Goal: Task Accomplishment & Management: Use online tool/utility

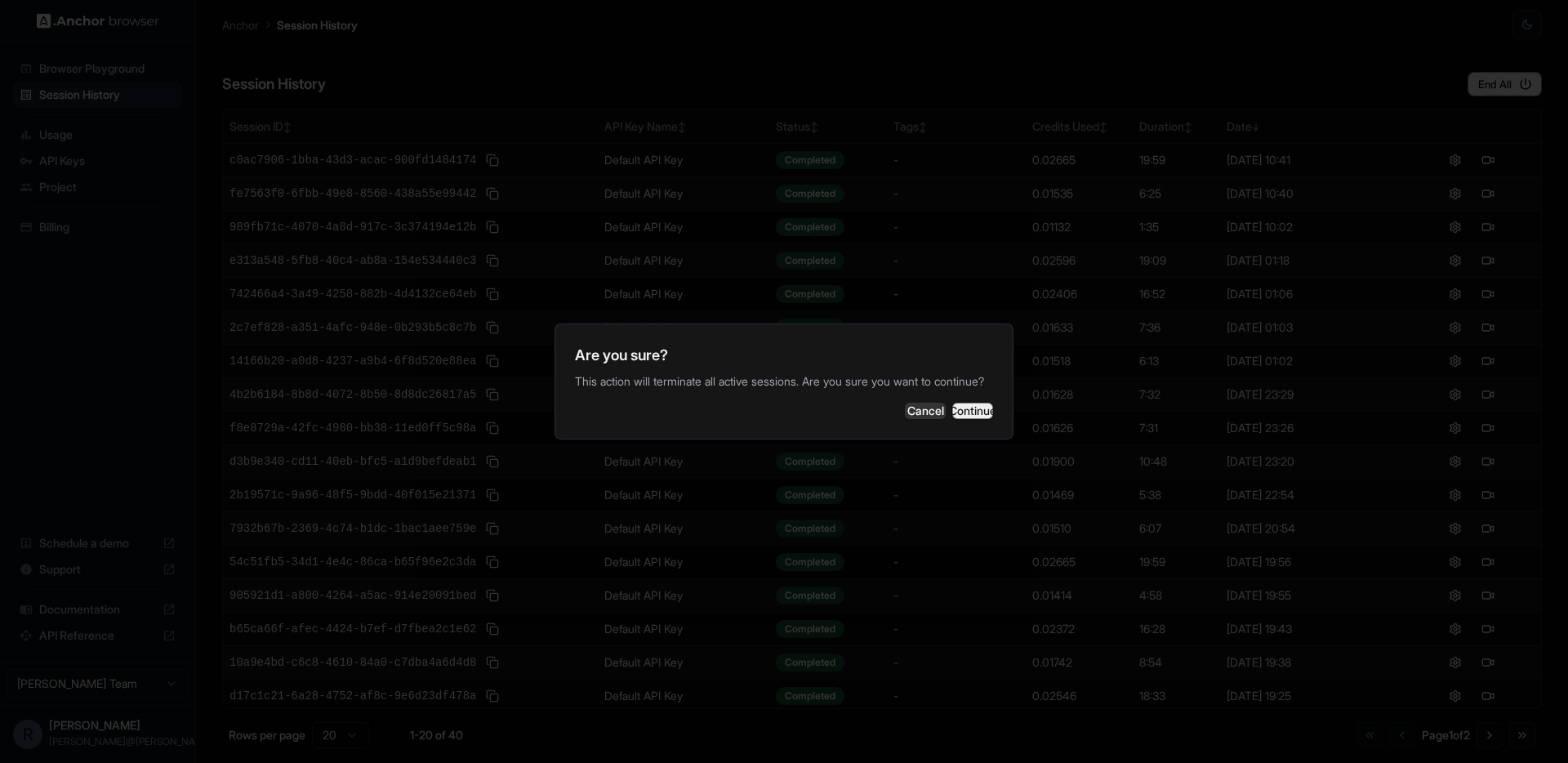
click at [982, 413] on button "Continue" at bounding box center [972, 410] width 41 height 16
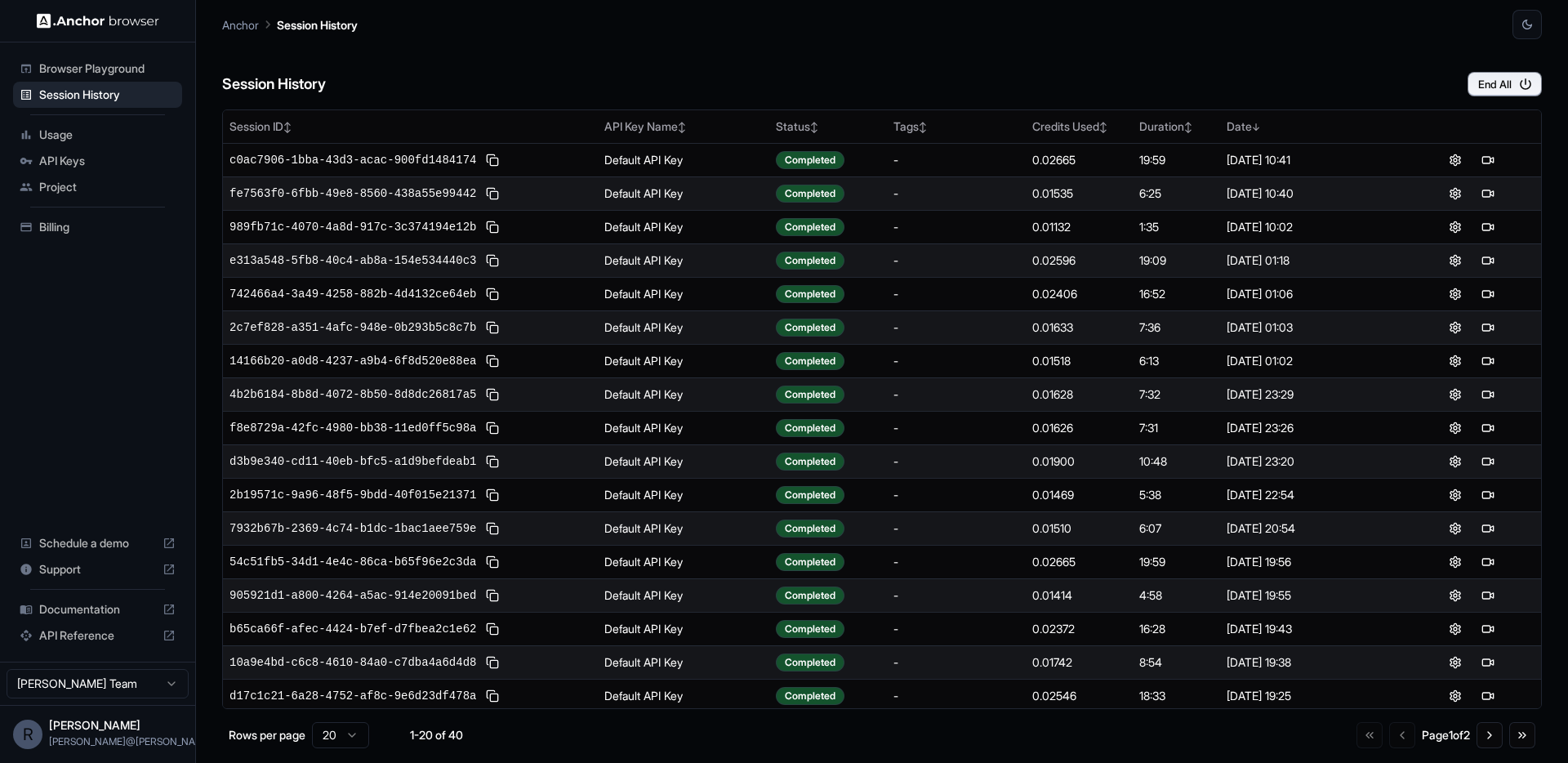
click at [985, 57] on div "Session History End All" at bounding box center [881, 67] width 1320 height 57
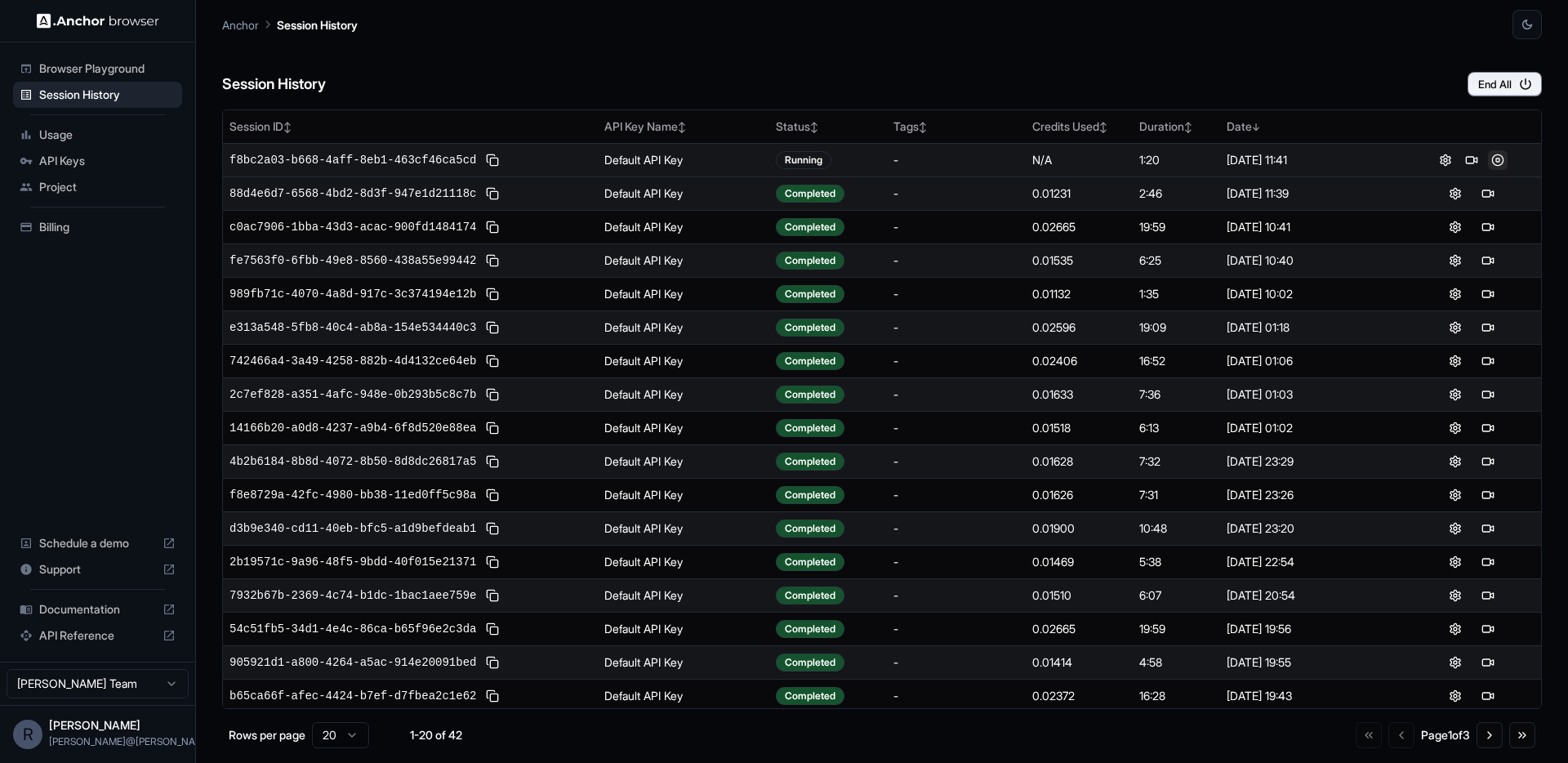
click at [1499, 158] on button at bounding box center [1497, 160] width 20 height 20
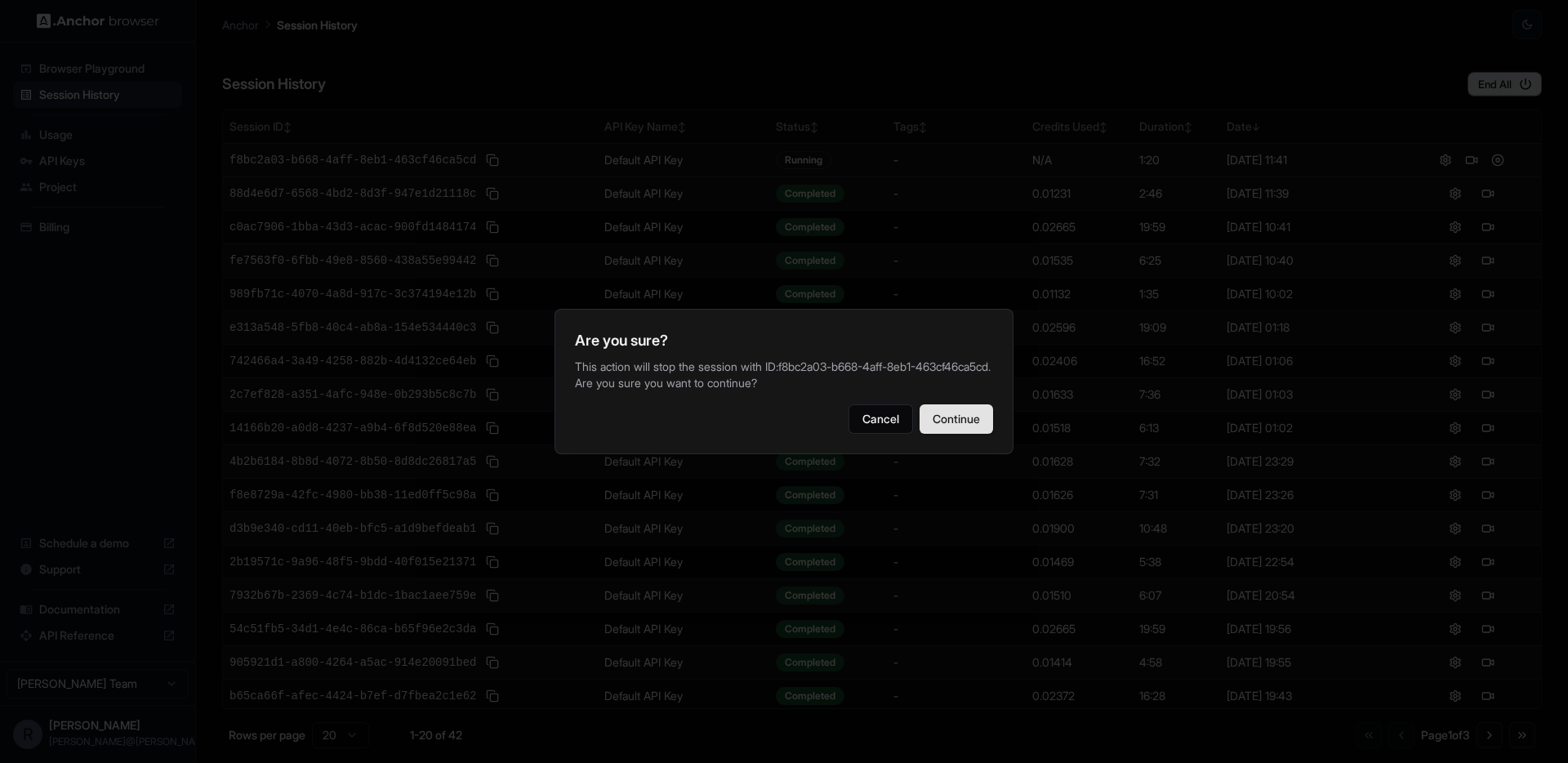
click at [960, 432] on button "Continue" at bounding box center [956, 419] width 73 height 30
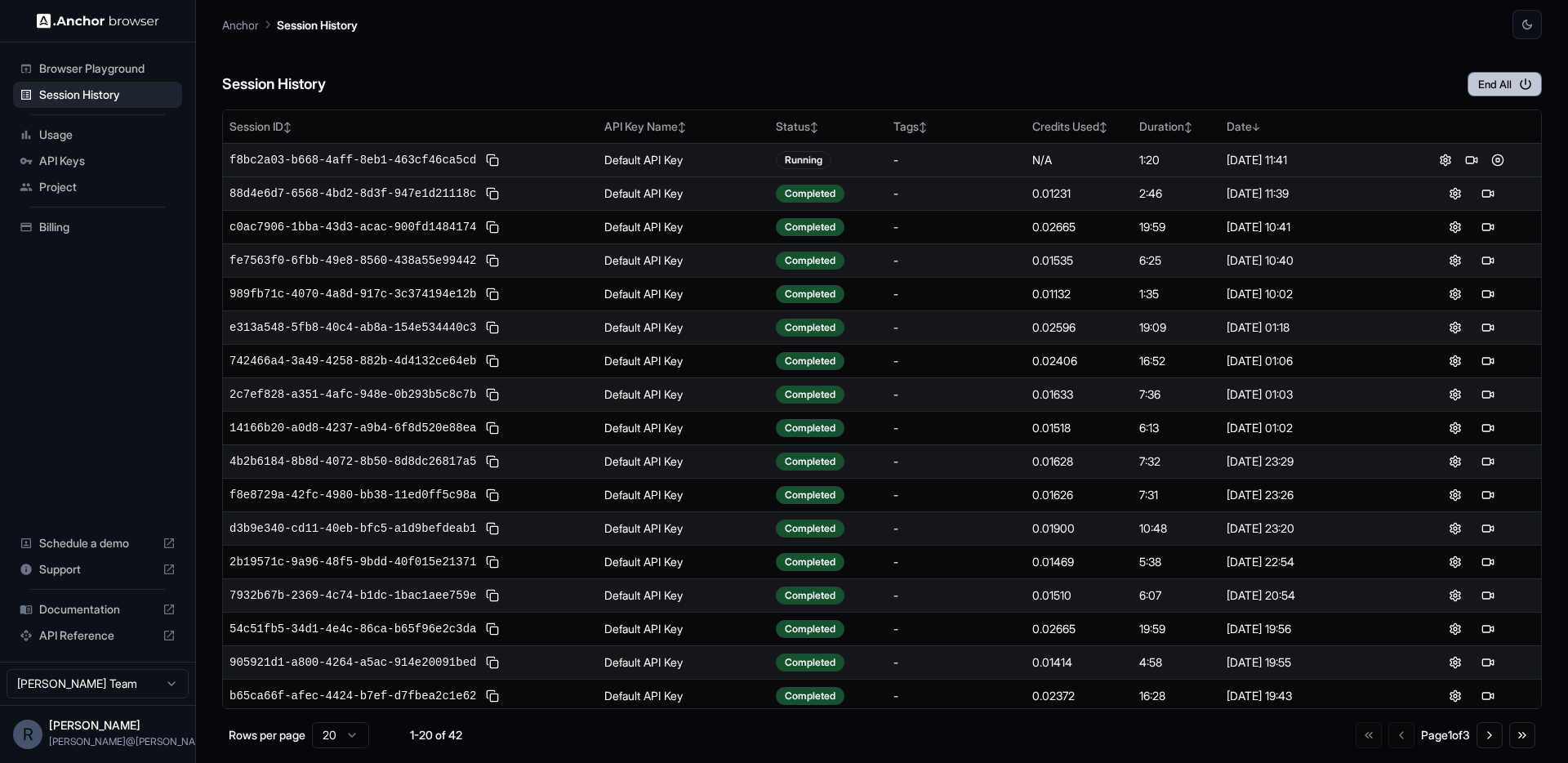
click at [1490, 83] on button "End All" at bounding box center [1504, 84] width 74 height 25
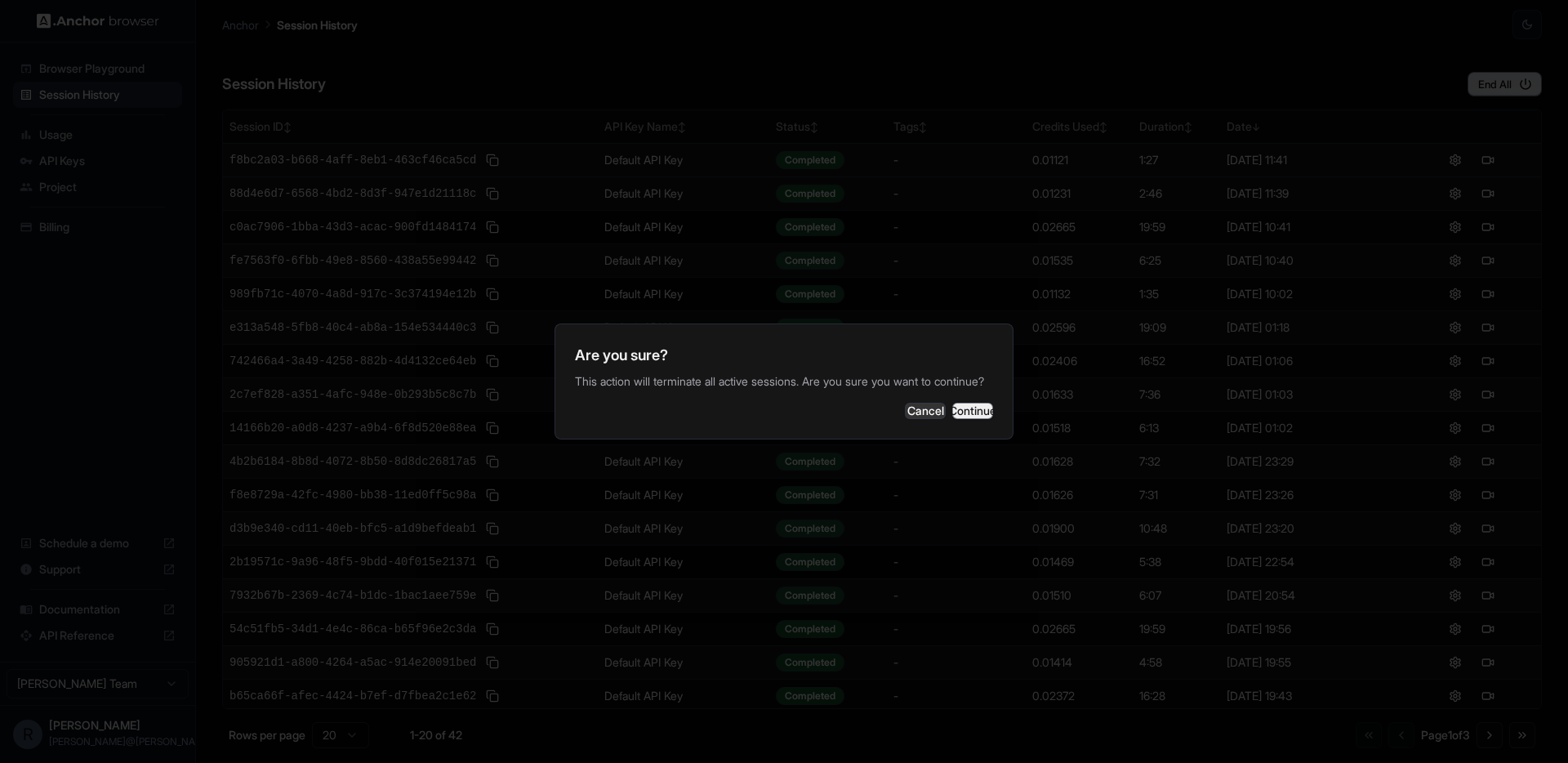
click at [957, 418] on button "Continue" at bounding box center [972, 410] width 41 height 16
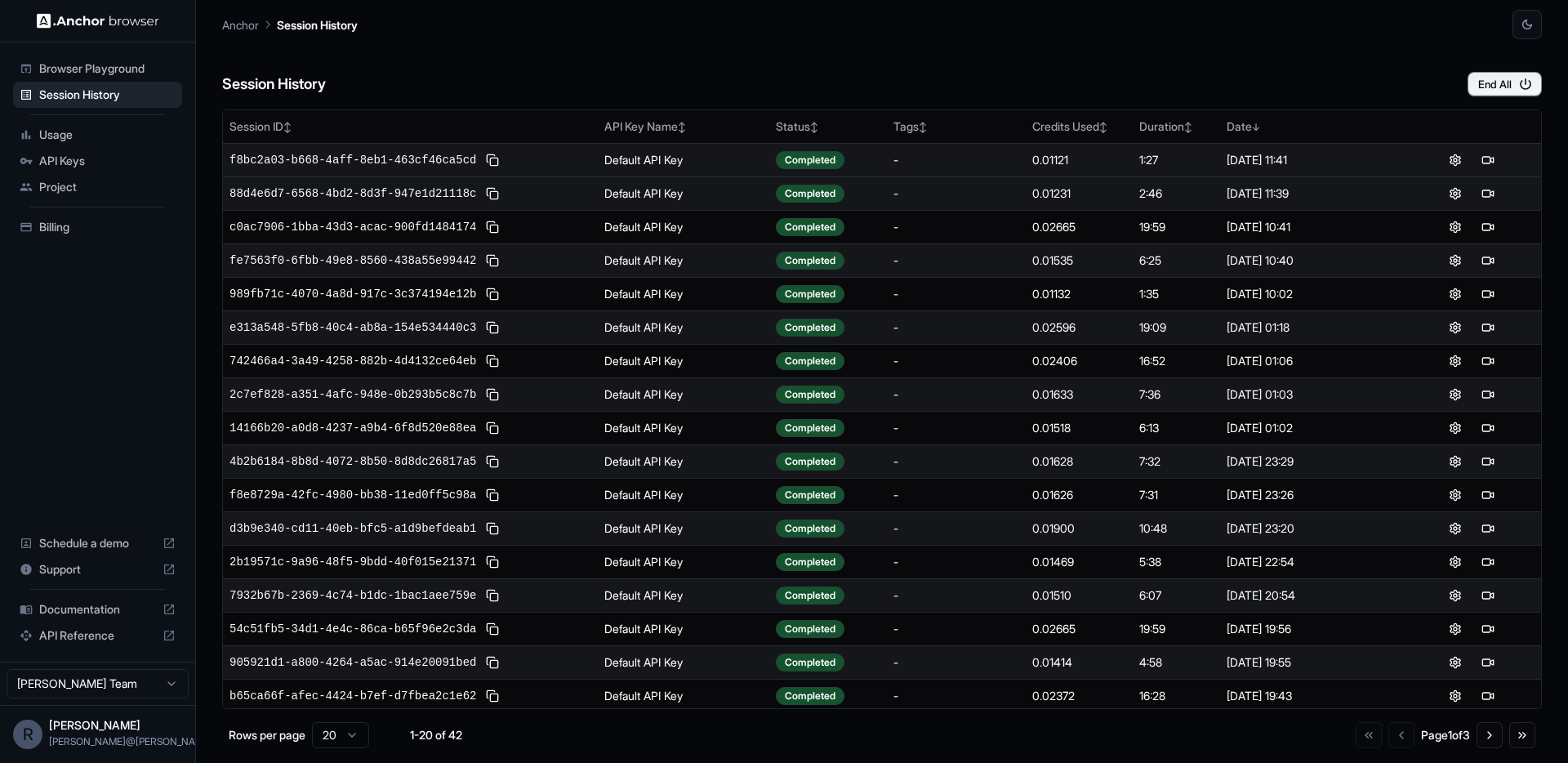
click at [1075, 48] on div "Session History End All" at bounding box center [881, 67] width 1320 height 57
click at [85, 142] on div "Usage" at bounding box center [97, 134] width 169 height 26
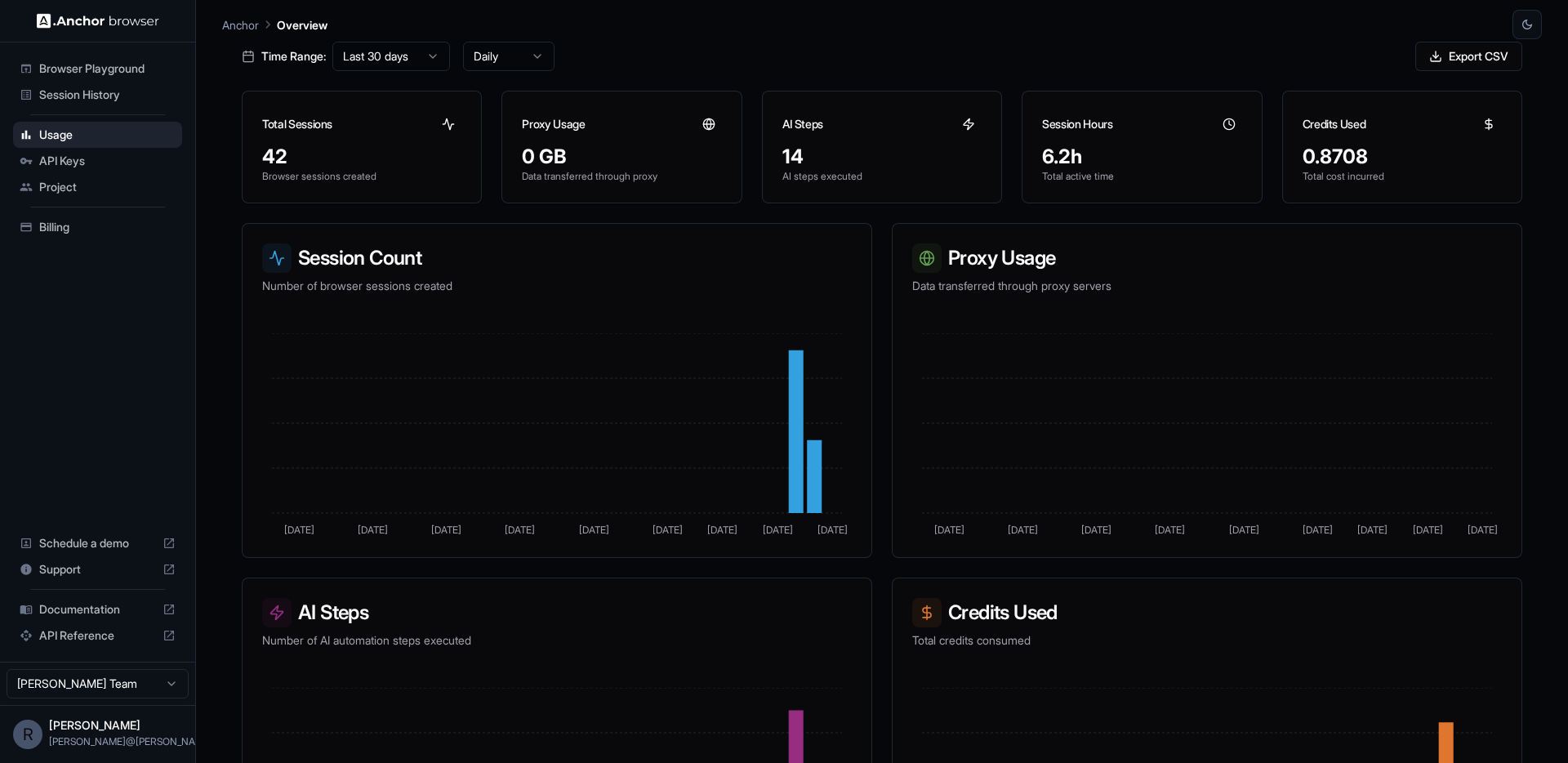
scroll to position [233, 0]
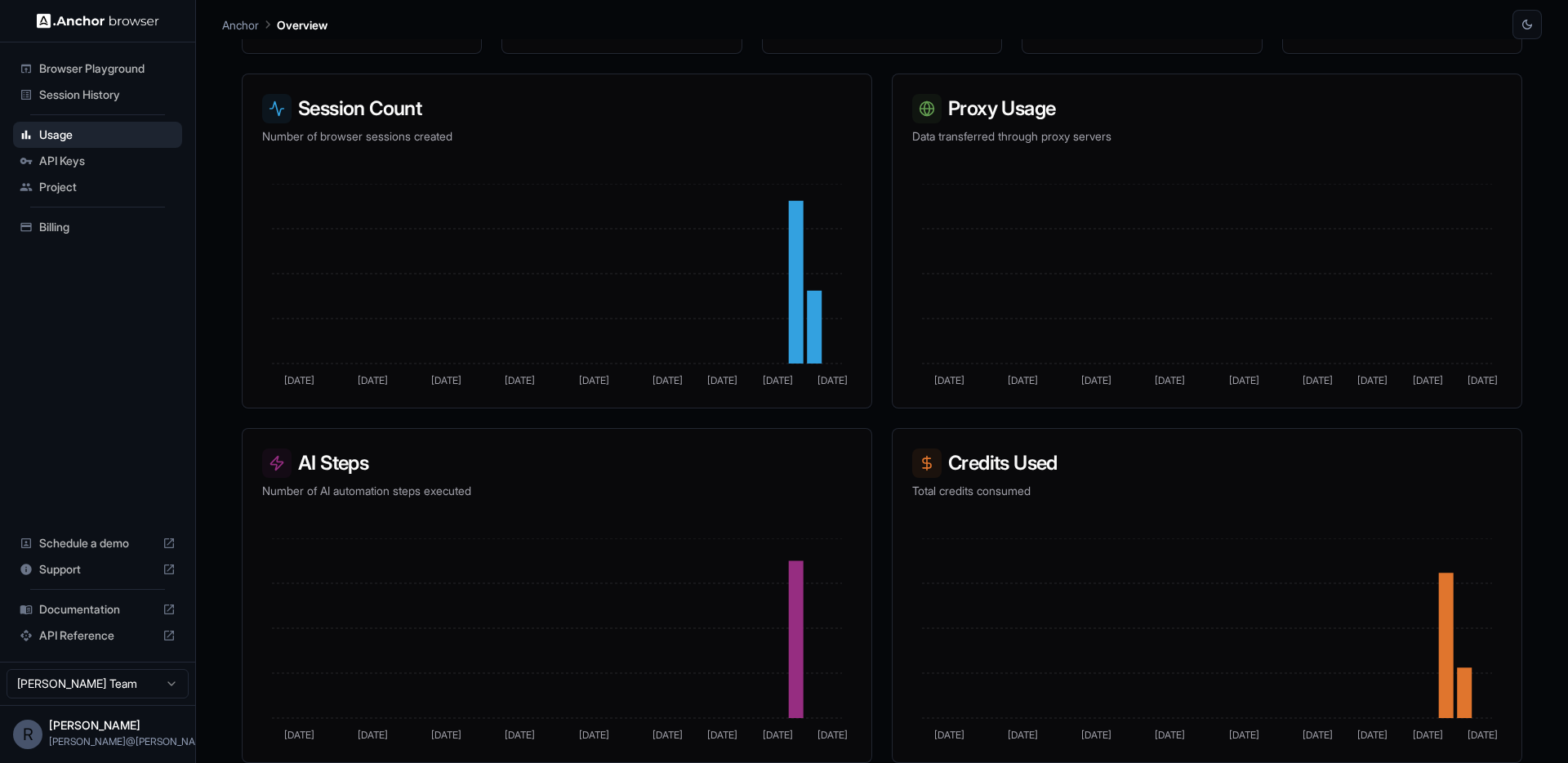
click at [227, 161] on div "Usage Dashboard Monitor your browser automation usage and costs for [PERSON_NAM…" at bounding box center [881, 421] width 1320 height 763
click at [103, 222] on span "Billing" at bounding box center [107, 227] width 136 height 16
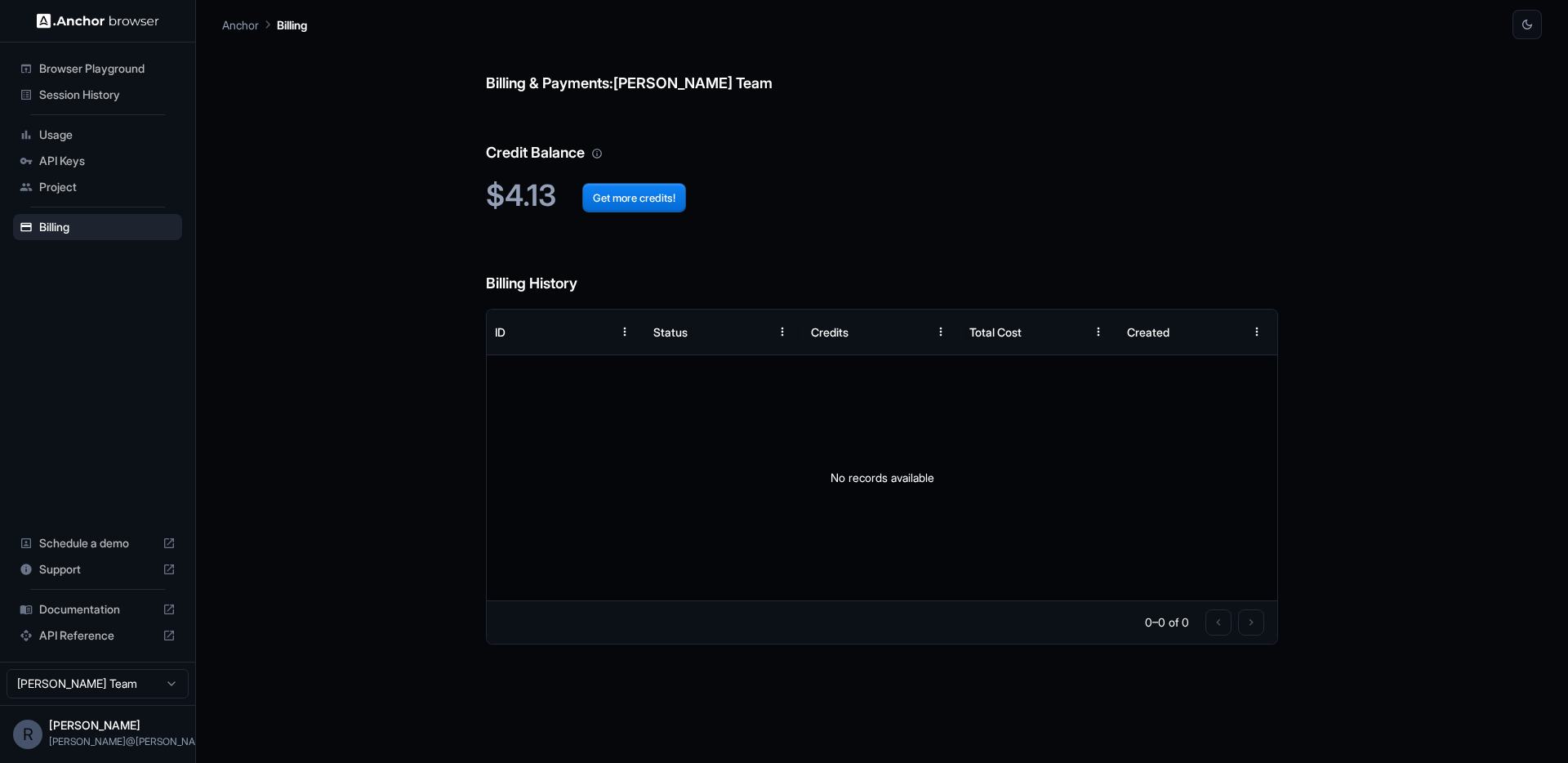
click at [104, 131] on span "Usage" at bounding box center [107, 134] width 136 height 16
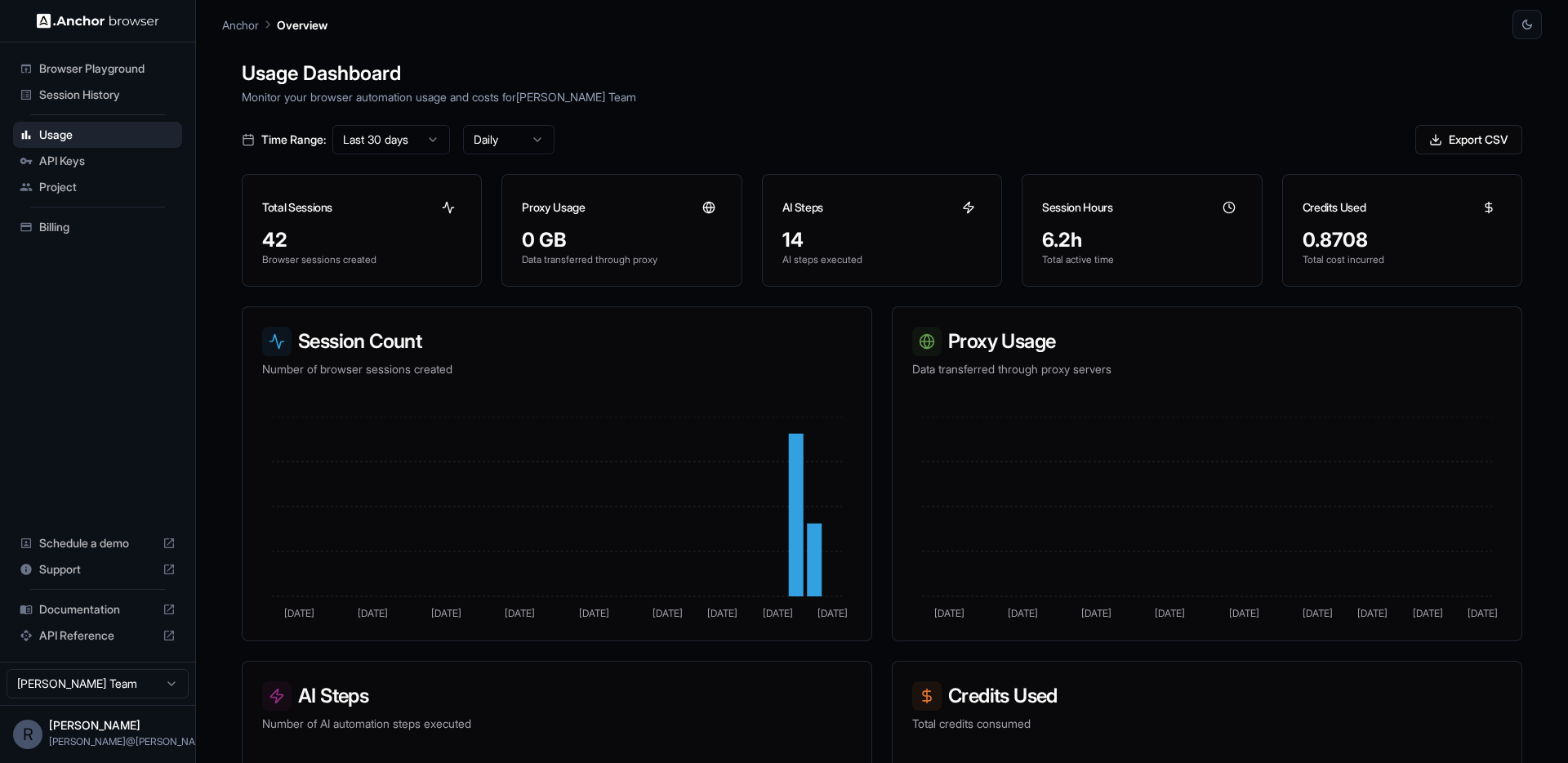
click at [102, 98] on span "Session History" at bounding box center [107, 94] width 136 height 16
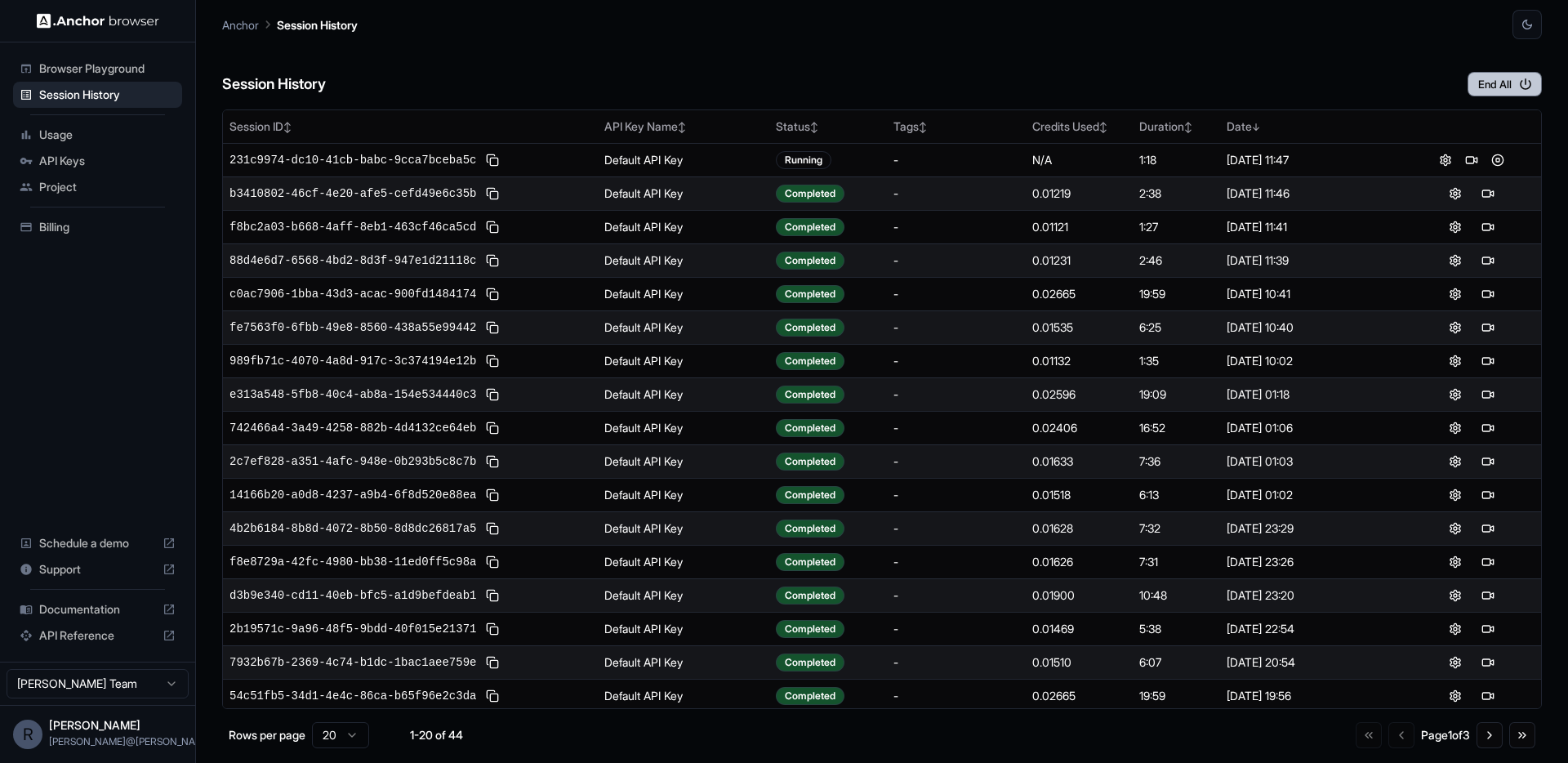
click at [1484, 82] on button "End All" at bounding box center [1504, 84] width 74 height 25
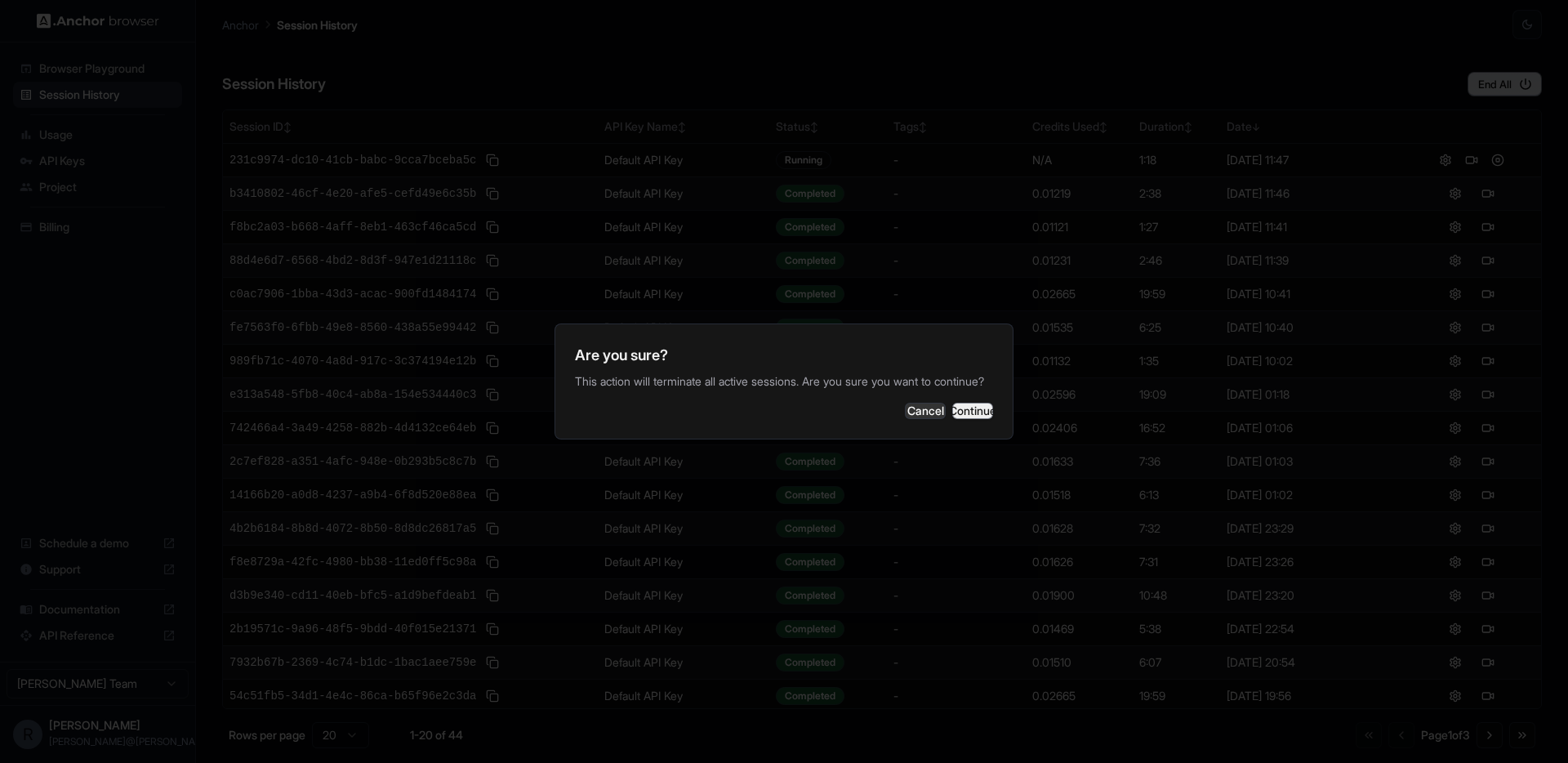
click at [965, 410] on button "Continue" at bounding box center [972, 410] width 41 height 16
